Goal: Obtain resource: Obtain resource

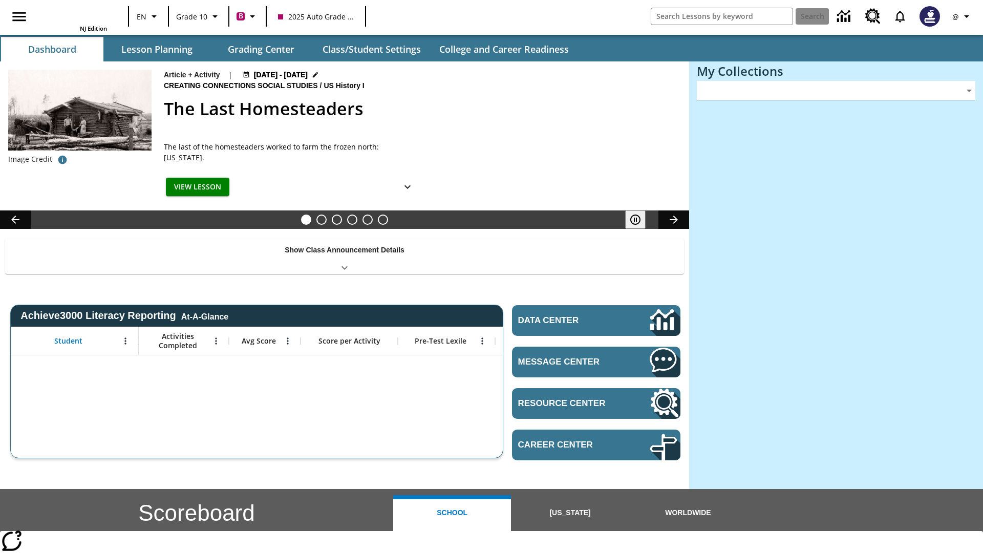
type input "-1"
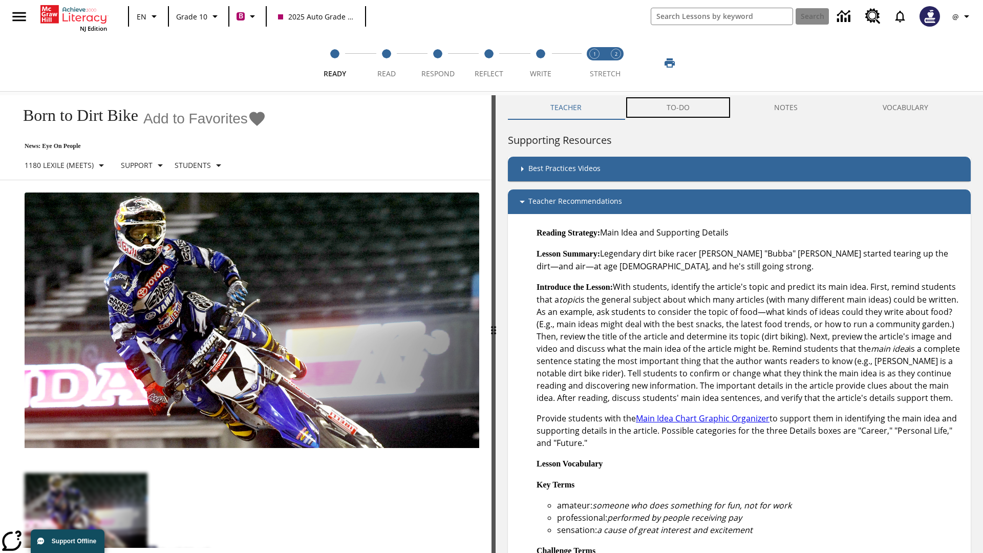
click at [679, 108] on button "TO-DO" at bounding box center [678, 107] width 108 height 25
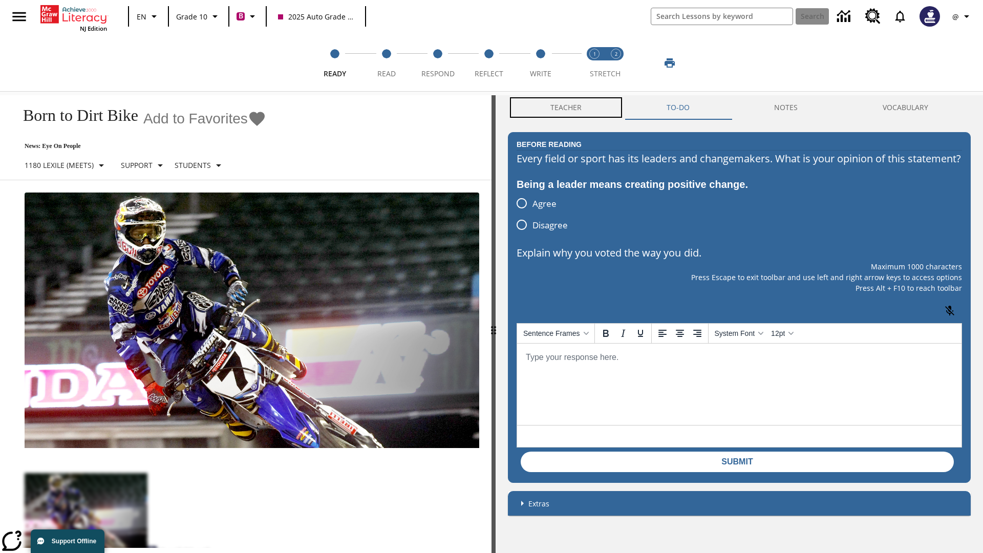
scroll to position [1, 0]
click at [567, 108] on button "Teacher" at bounding box center [566, 107] width 116 height 25
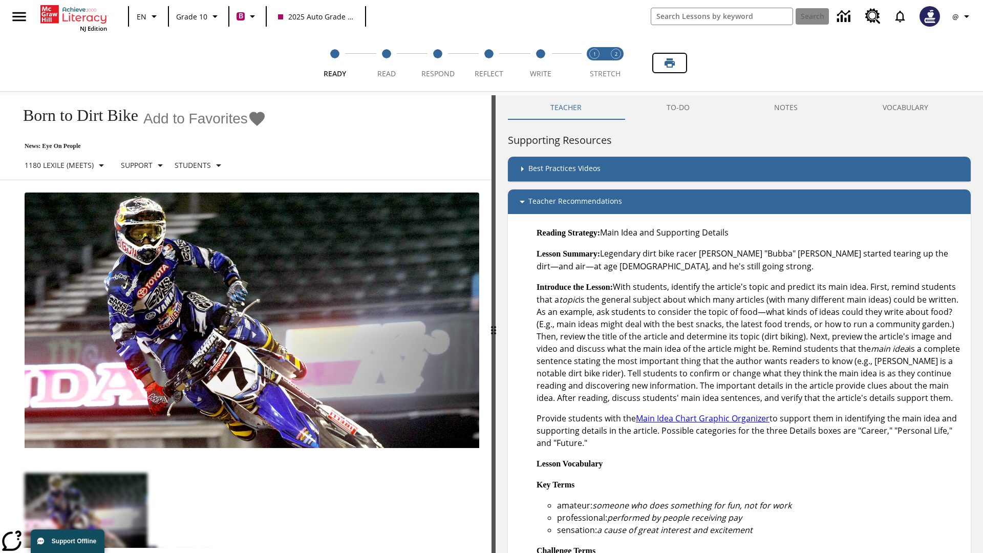
click at [670, 63] on icon "Print" at bounding box center [670, 62] width 10 height 9
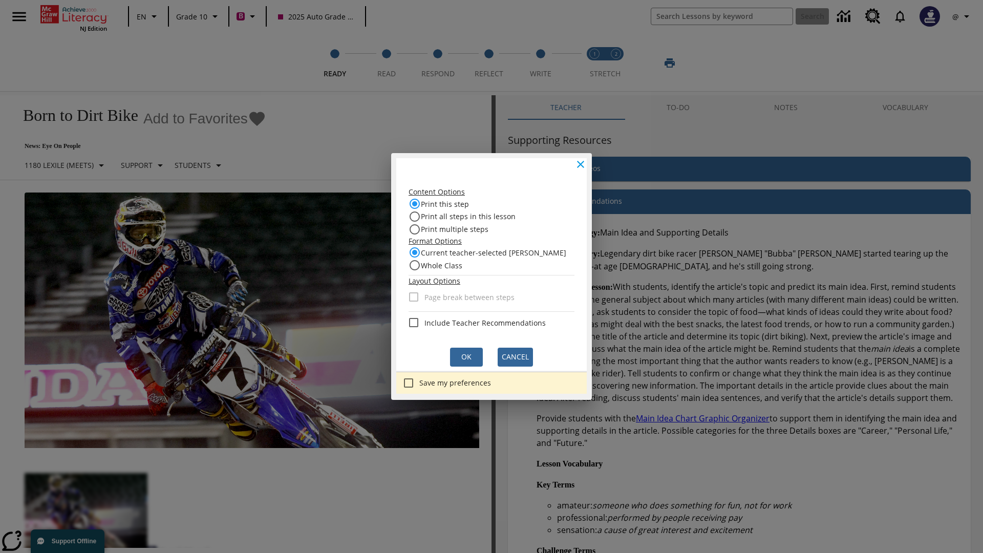
click at [420, 322] on recommendation "Include Teacher Recommendations" at bounding box center [414, 323] width 12 height 12
checkbox recommendation "true"
click at [466, 356] on button "Ok" at bounding box center [466, 357] width 33 height 19
